Goal: Navigation & Orientation: Go to known website

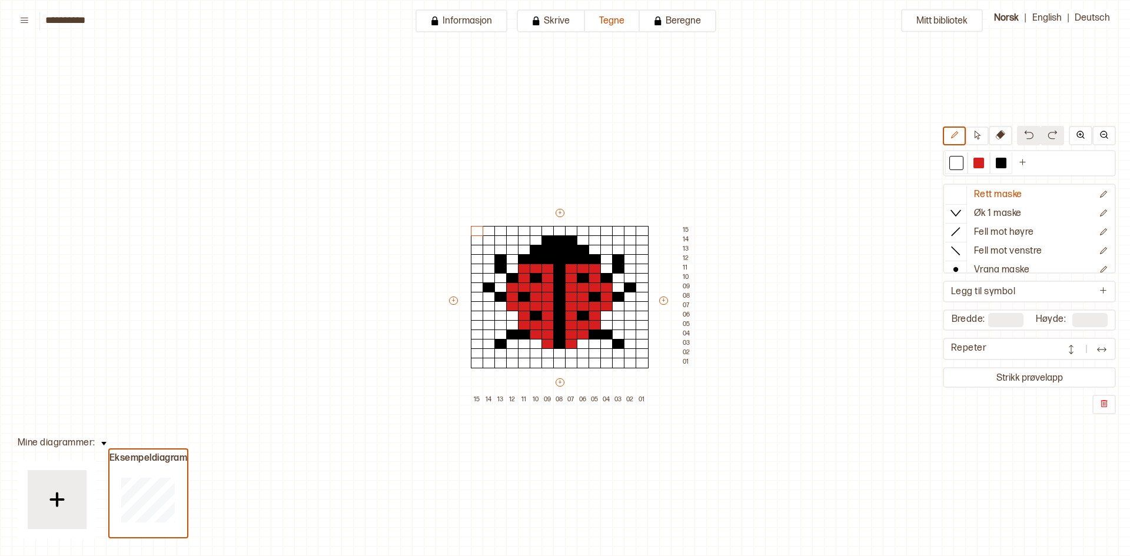
scroll to position [61, 34]
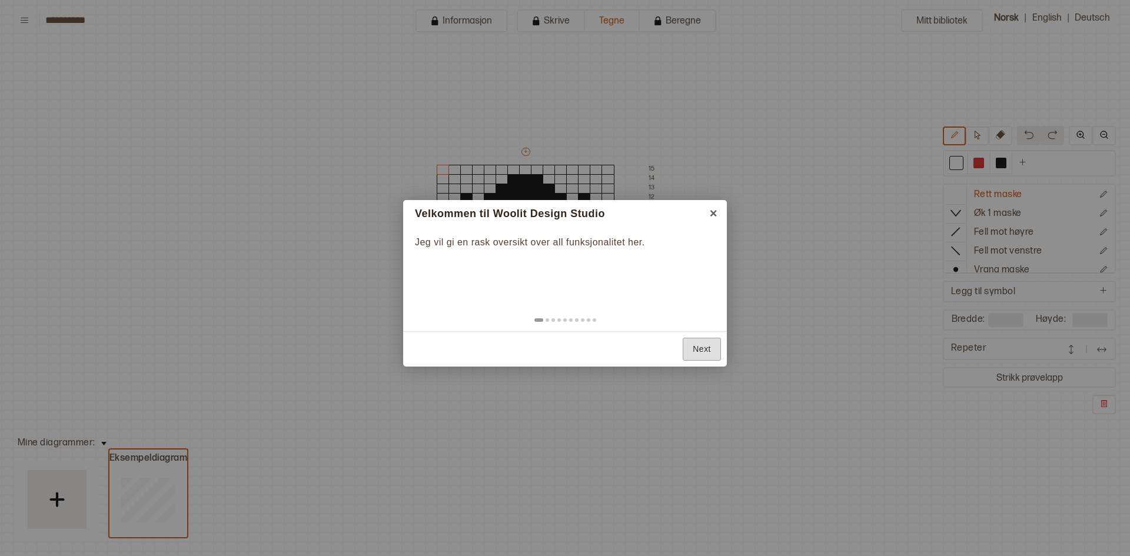
click at [706, 350] on link "Next" at bounding box center [702, 349] width 38 height 23
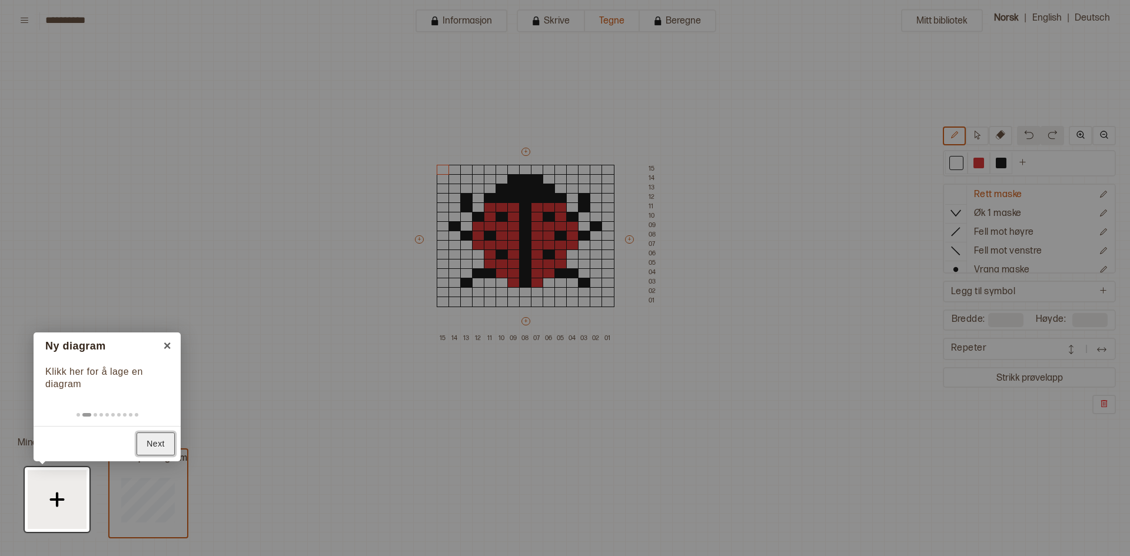
click at [154, 443] on link "Next" at bounding box center [156, 444] width 38 height 23
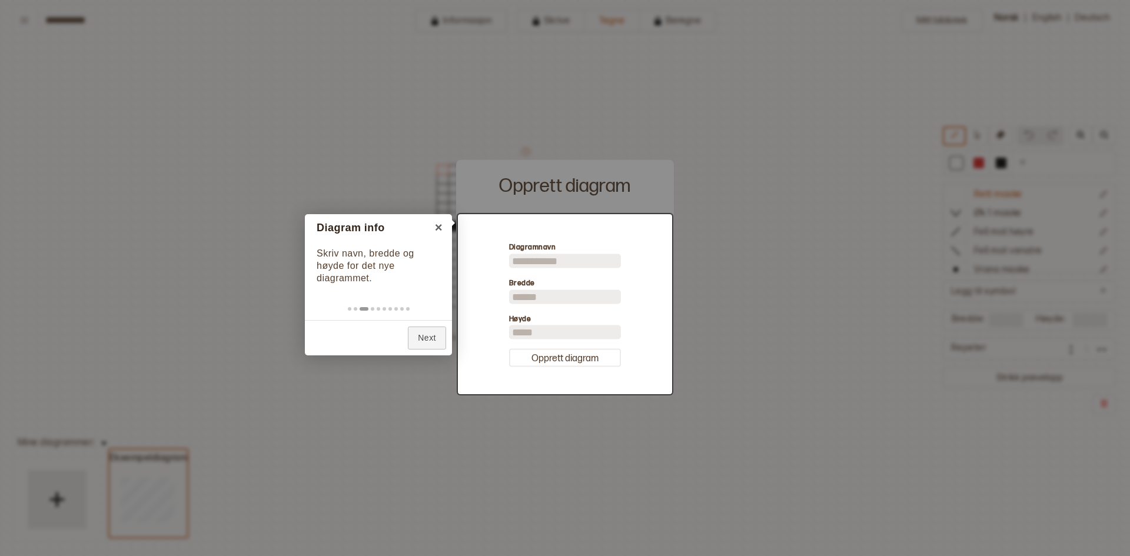
click at [550, 260] on div at bounding box center [565, 304] width 214 height 180
click at [436, 334] on link "Next" at bounding box center [427, 338] width 38 height 23
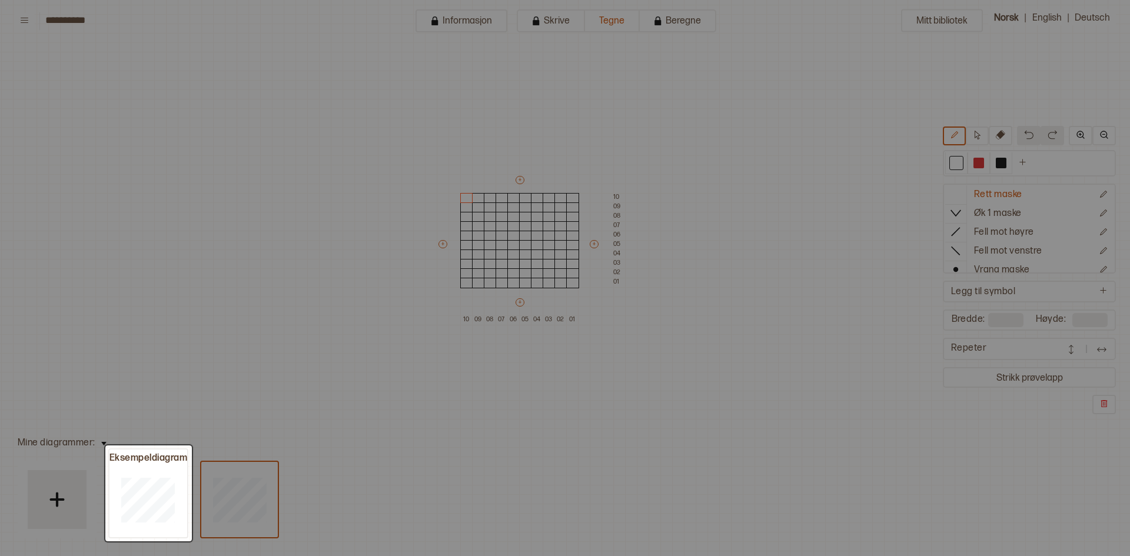
type input "**"
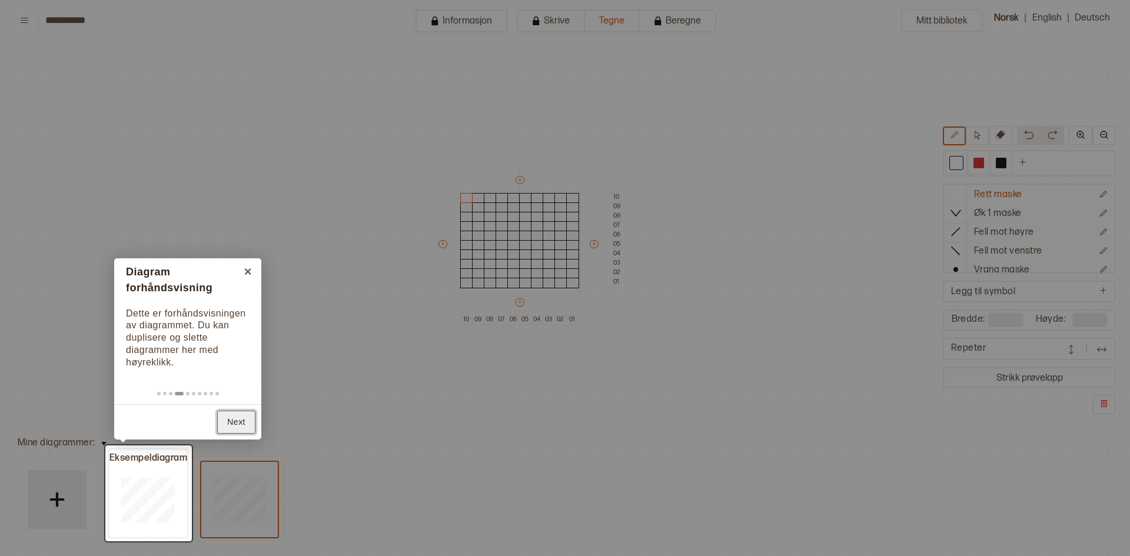
click at [240, 420] on link "Next" at bounding box center [236, 422] width 38 height 23
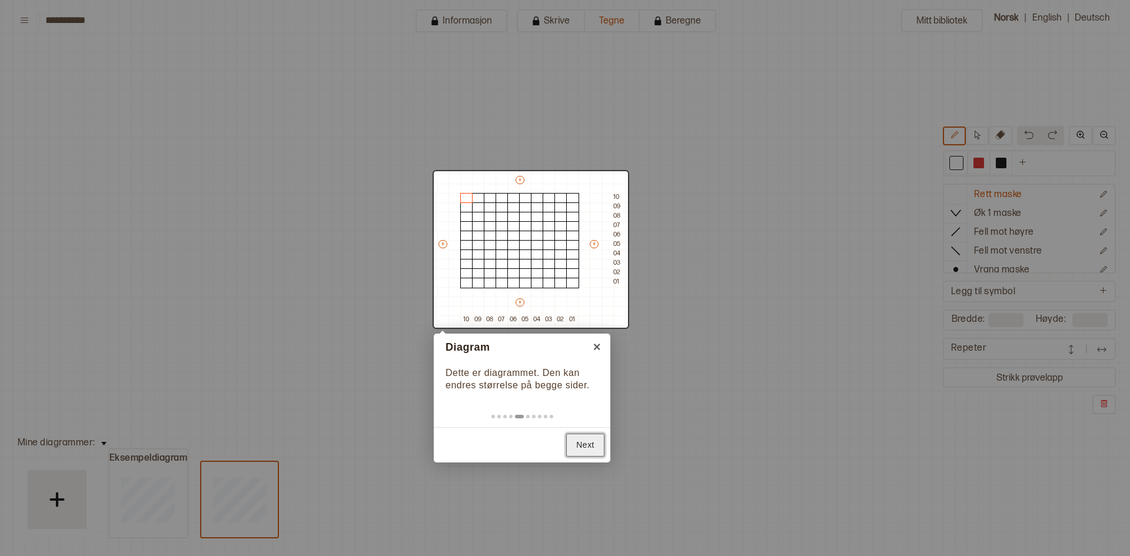
click at [589, 445] on link "Next" at bounding box center [585, 445] width 38 height 23
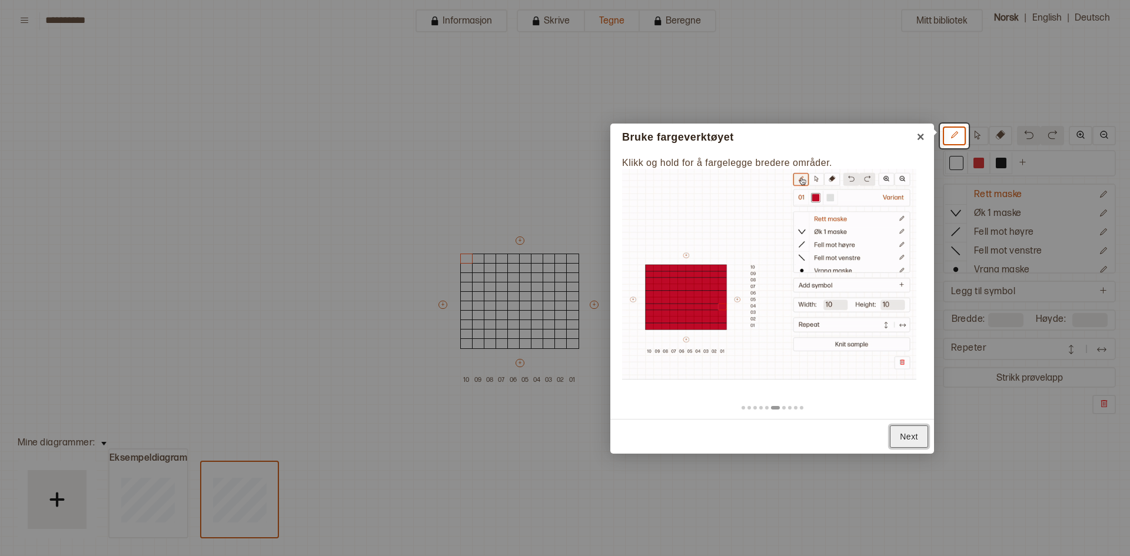
click at [913, 434] on link "Next" at bounding box center [909, 437] width 38 height 23
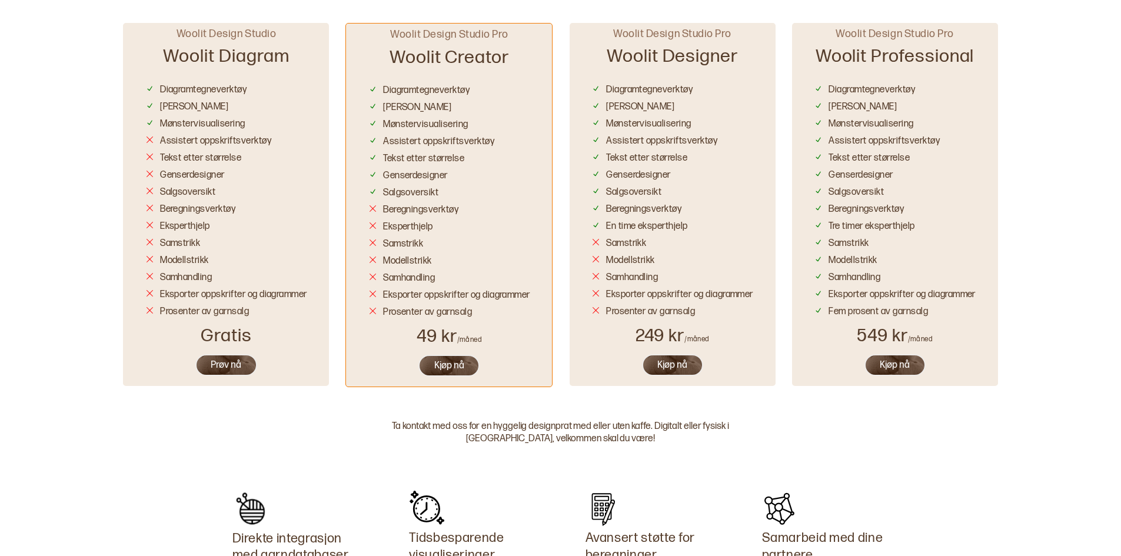
scroll to position [765, 0]
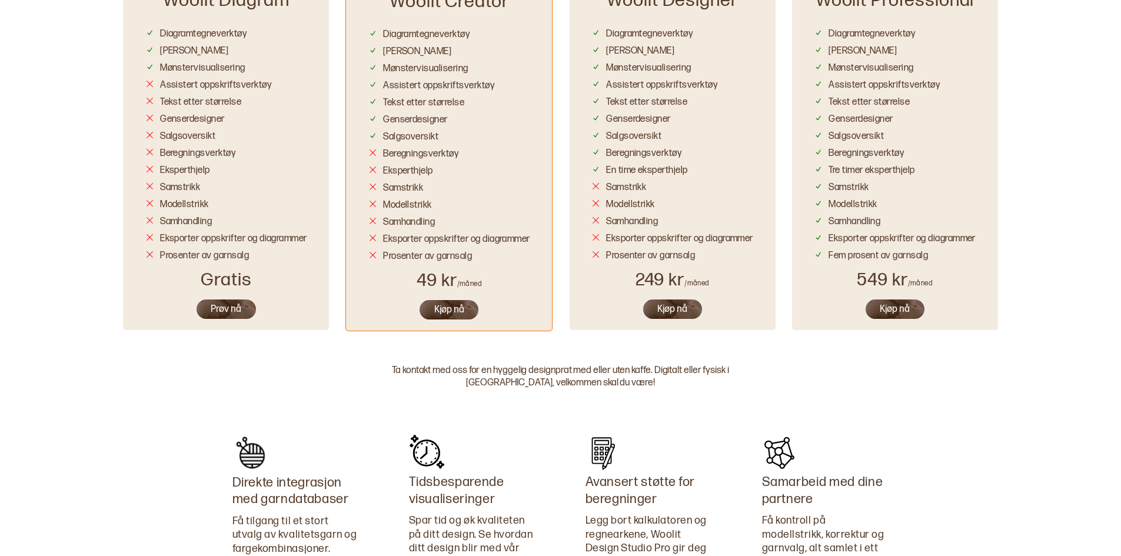
click at [230, 307] on button "Prøv nå" at bounding box center [226, 309] width 62 height 22
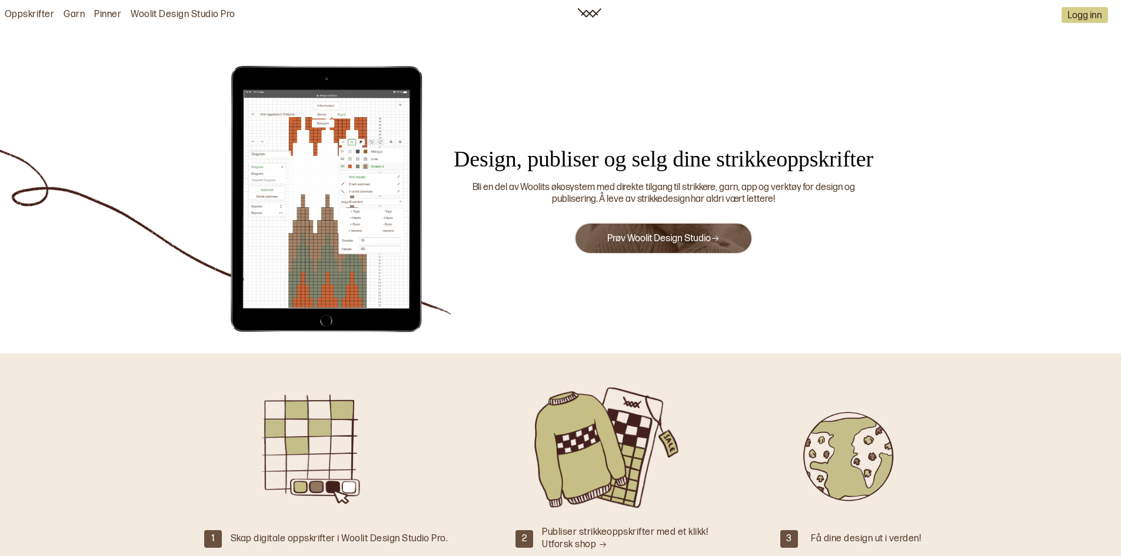
click at [604, 87] on div "Design, publiser og selg dine strikkeoppskrifter Bli en del av Woolits økosyste…" at bounding box center [560, 192] width 1121 height 324
